Goal: Check status: Check status

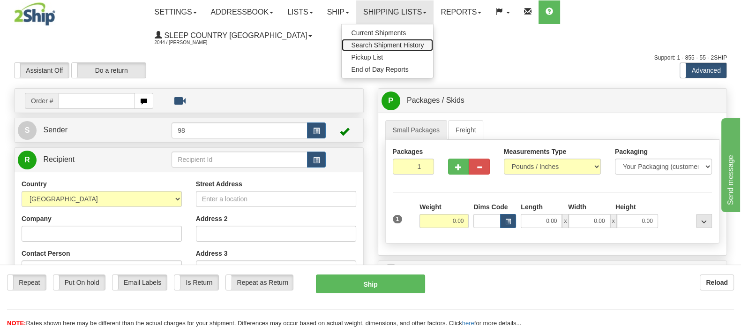
click at [425, 39] on link "Search Shipment History" at bounding box center [387, 45] width 91 height 12
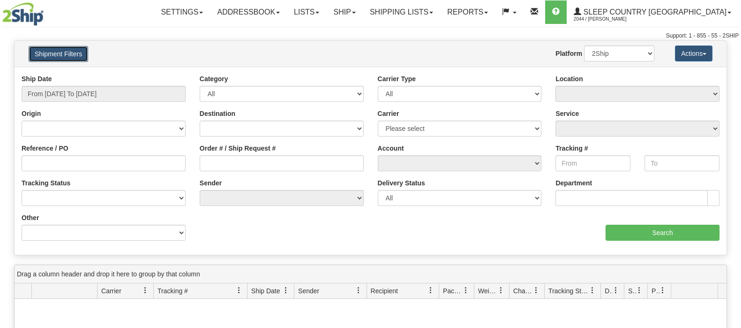
click at [84, 54] on button "Shipment Filters" at bounding box center [59, 54] width 60 height 16
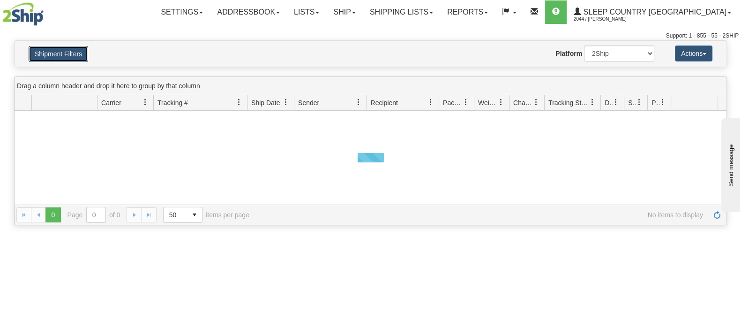
click at [80, 52] on button "Shipment Filters" at bounding box center [59, 54] width 60 height 16
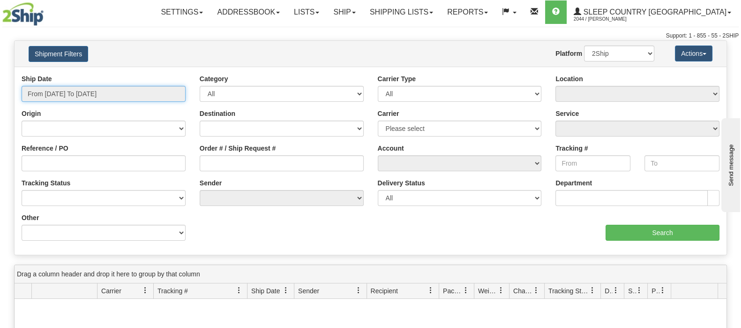
click at [107, 89] on input "From 09/05/2025 To 09/06/2025" at bounding box center [104, 94] width 164 height 16
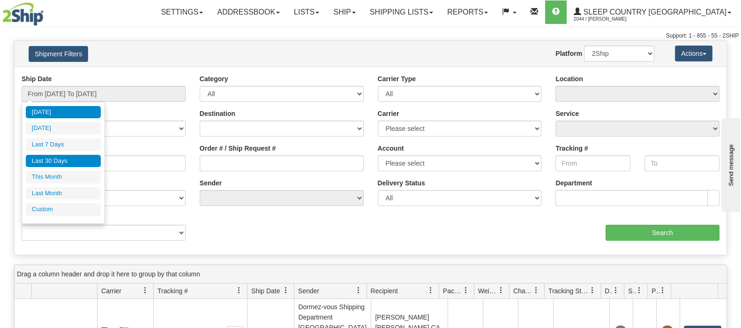
click at [77, 163] on li "Last 30 Days" at bounding box center [63, 161] width 75 height 13
type input "From 08/08/2025 To 09/06/2025"
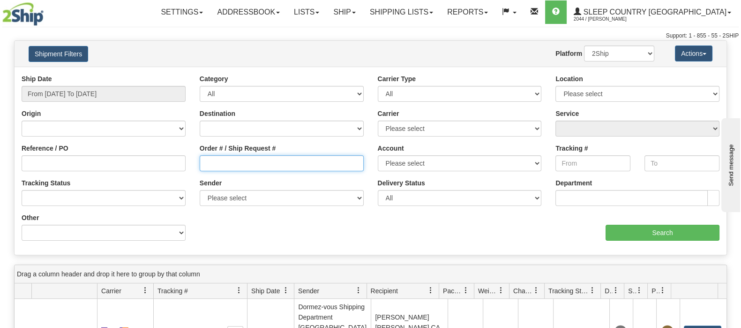
click at [246, 158] on input "Order # / Ship Request #" at bounding box center [282, 163] width 164 height 16
paste input "9000I067544"
type input "9000I067544"
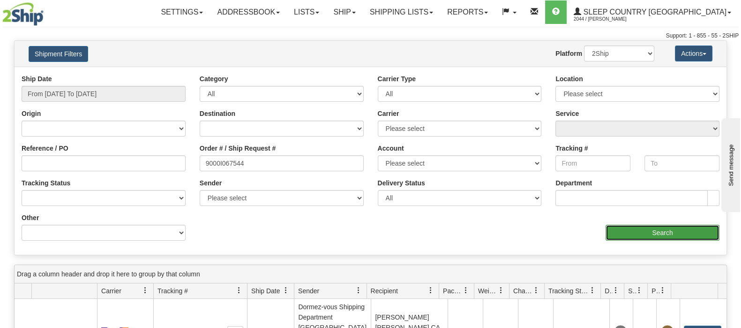
click at [648, 230] on input "Search" at bounding box center [662, 232] width 114 height 16
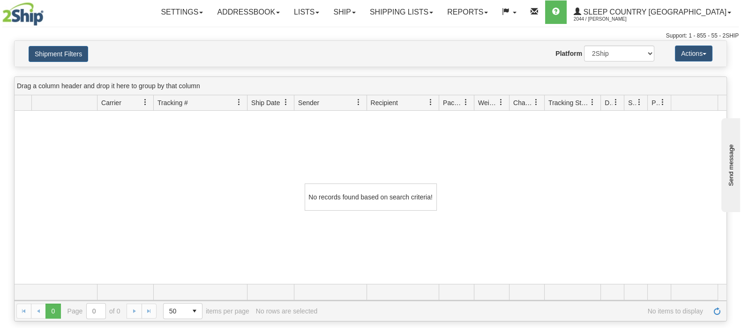
click at [71, 45] on div "Shipment Filters Website Agent Nothing selected Client User Platform 2Ship Impo…" at bounding box center [371, 54] width 712 height 26
click at [74, 49] on button "Shipment Filters" at bounding box center [59, 54] width 60 height 16
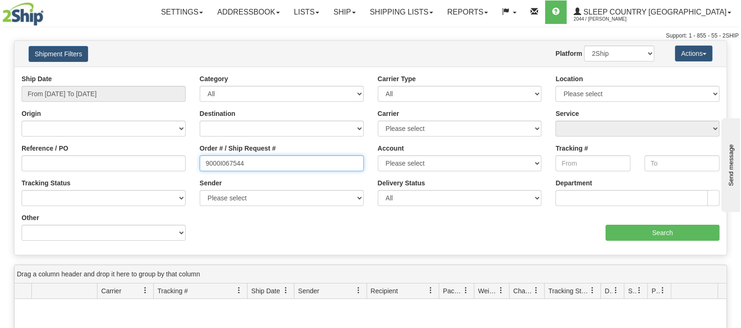
click at [159, 74] on div "Reference / PO Order # / Ship Request # 9000I067544 Account Please select Canad…" at bounding box center [371, 74] width 712 height 0
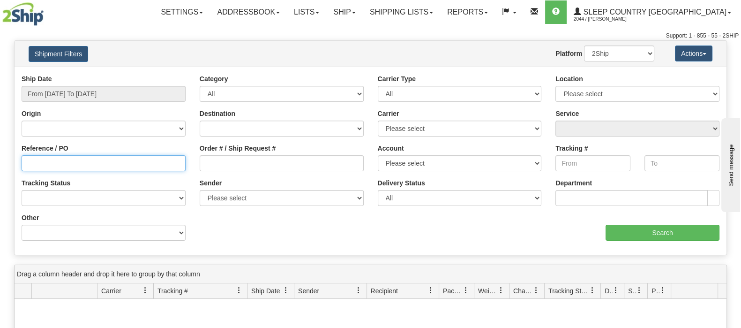
click at [121, 165] on input "Reference / PO" at bounding box center [104, 163] width 164 height 16
paste input "9000I067544"
type input "9000I067544"
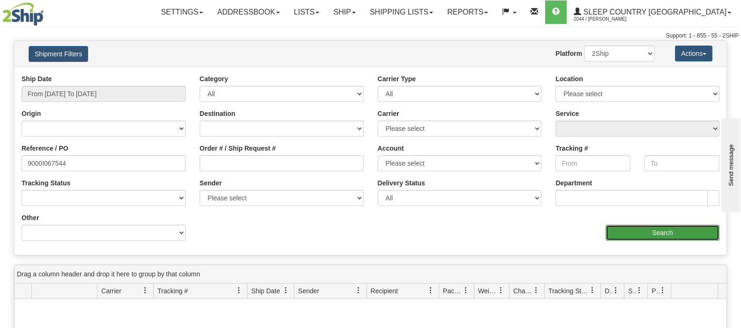
click at [621, 231] on input "Search" at bounding box center [662, 232] width 114 height 16
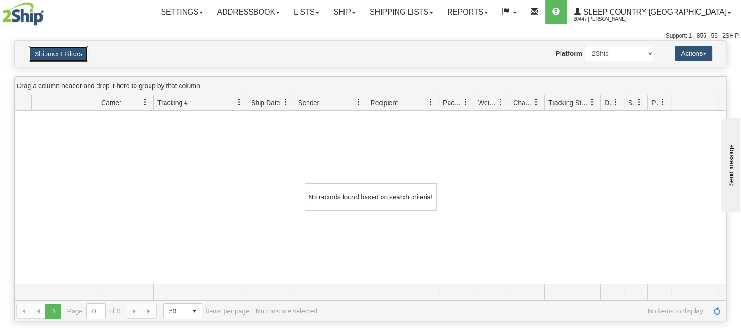
click at [66, 56] on button "Shipment Filters" at bounding box center [59, 54] width 60 height 16
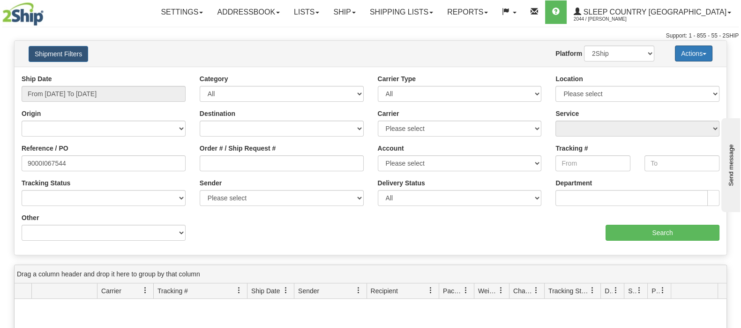
click at [686, 54] on button "Actions" at bounding box center [693, 53] width 37 height 16
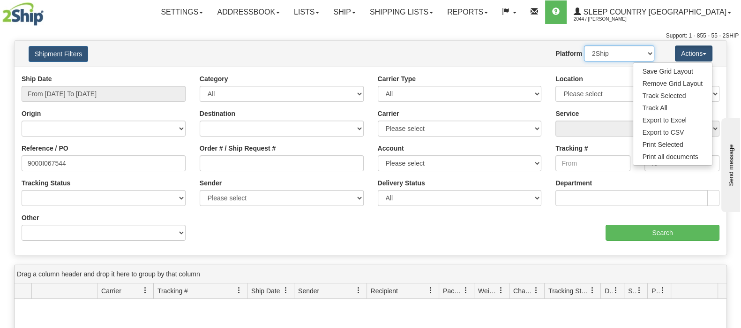
click at [628, 54] on select "2Ship Imported" at bounding box center [619, 53] width 70 height 16
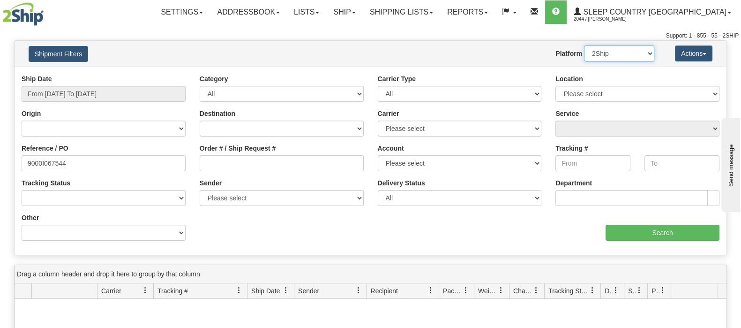
select select "1"
click at [584, 45] on select "2Ship Imported" at bounding box center [619, 53] width 70 height 16
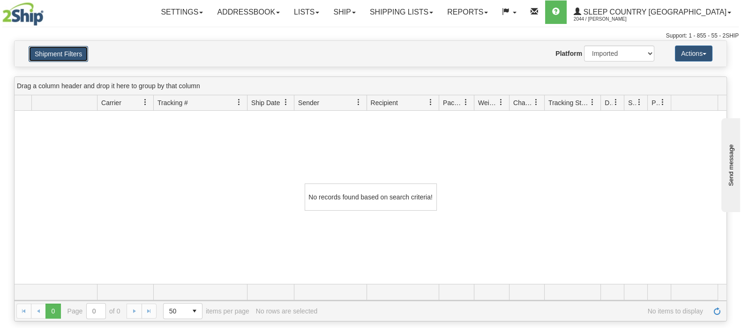
click at [58, 57] on button "Shipment Filters" at bounding box center [59, 54] width 60 height 16
